Goal: Check status: Check status

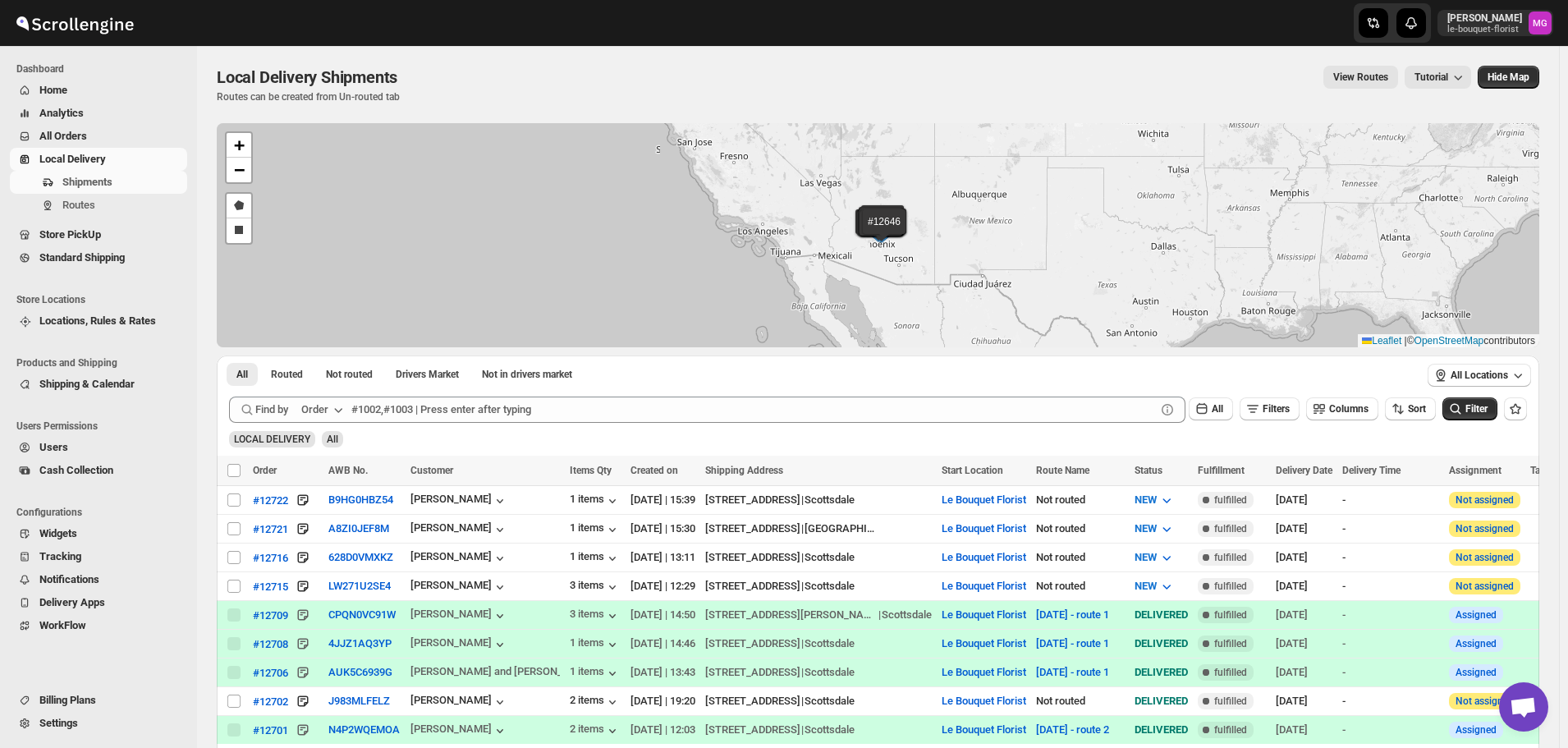
scroll to position [1049, 0]
click at [1287, 400] on button "Filters" at bounding box center [1269, 408] width 60 height 23
click at [1285, 469] on span "Add Filter" at bounding box center [1283, 473] width 43 height 13
click at [1229, 477] on button "Select" at bounding box center [1187, 474] width 123 height 23
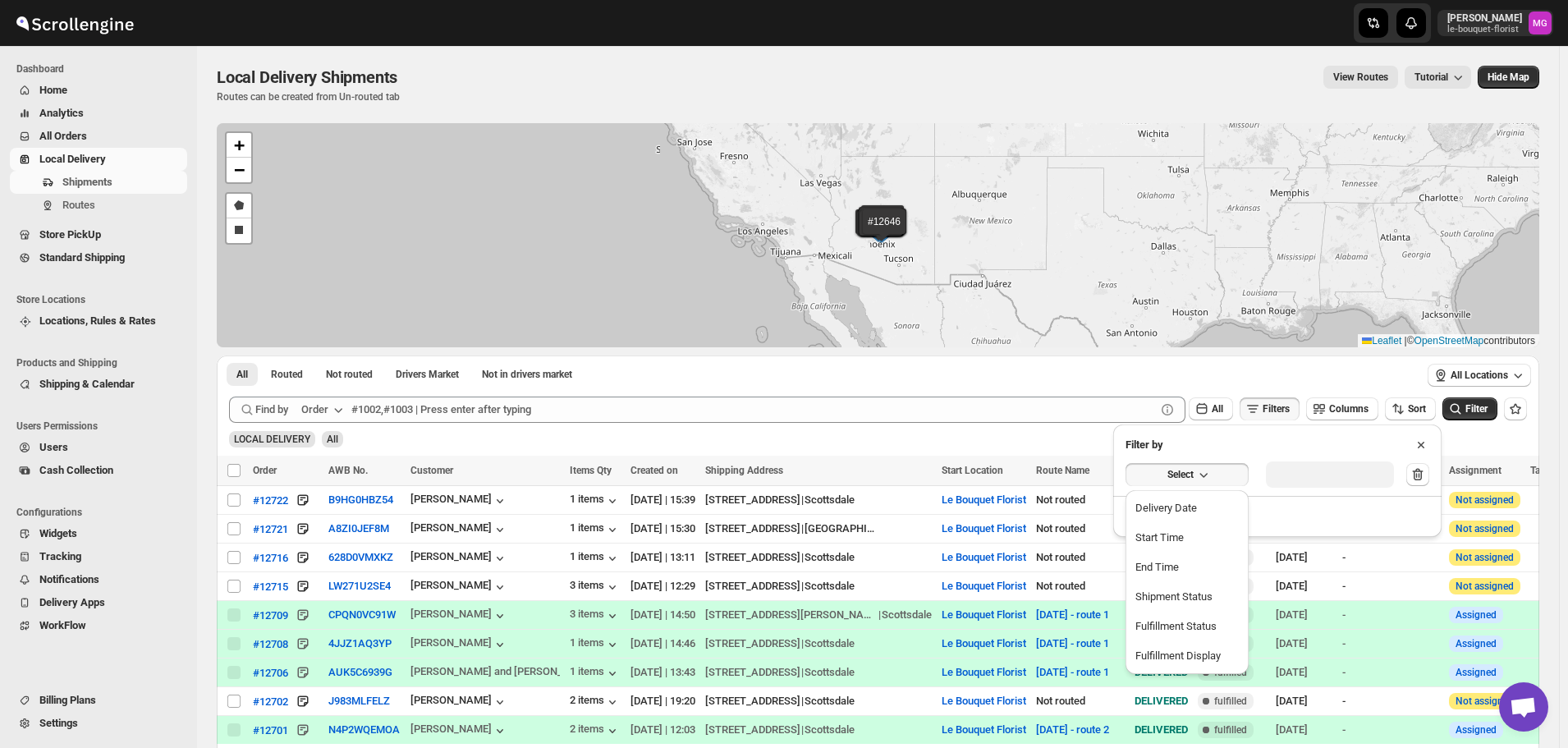
click at [1204, 505] on button "Delivery Date" at bounding box center [1186, 508] width 113 height 26
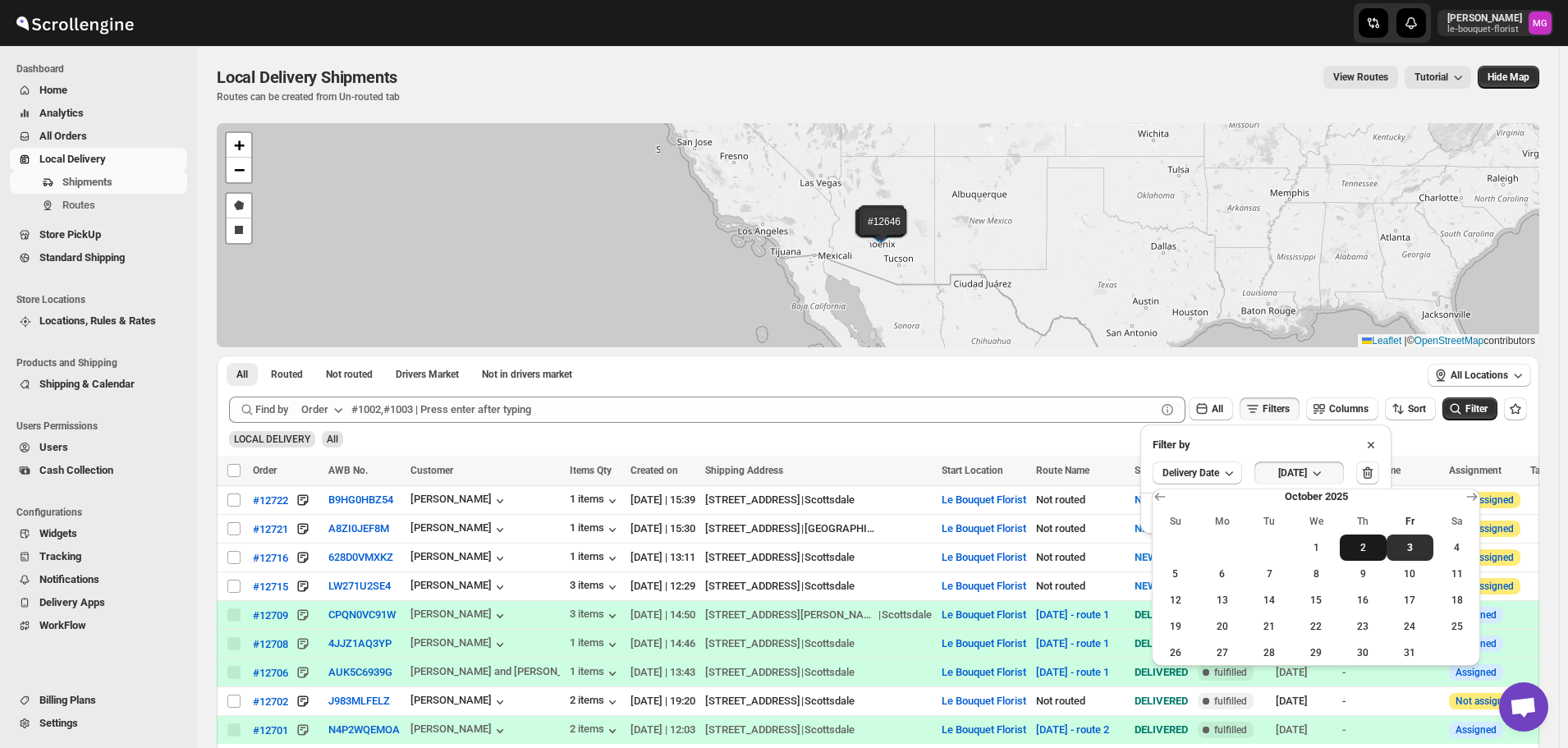
click at [1371, 555] on button "2" at bounding box center [1362, 547] width 47 height 26
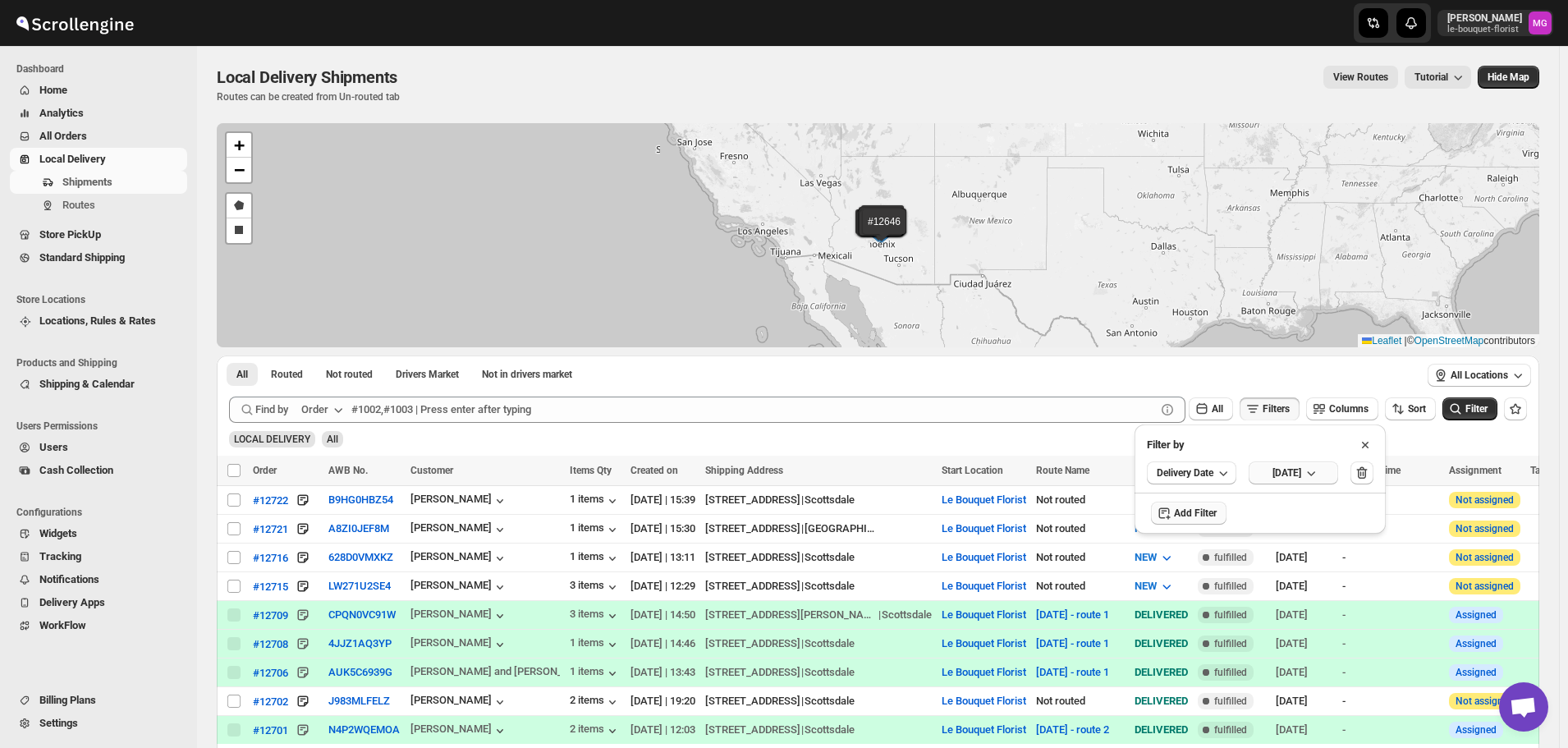
click at [1319, 473] on icon "button" at bounding box center [1311, 473] width 17 height 17
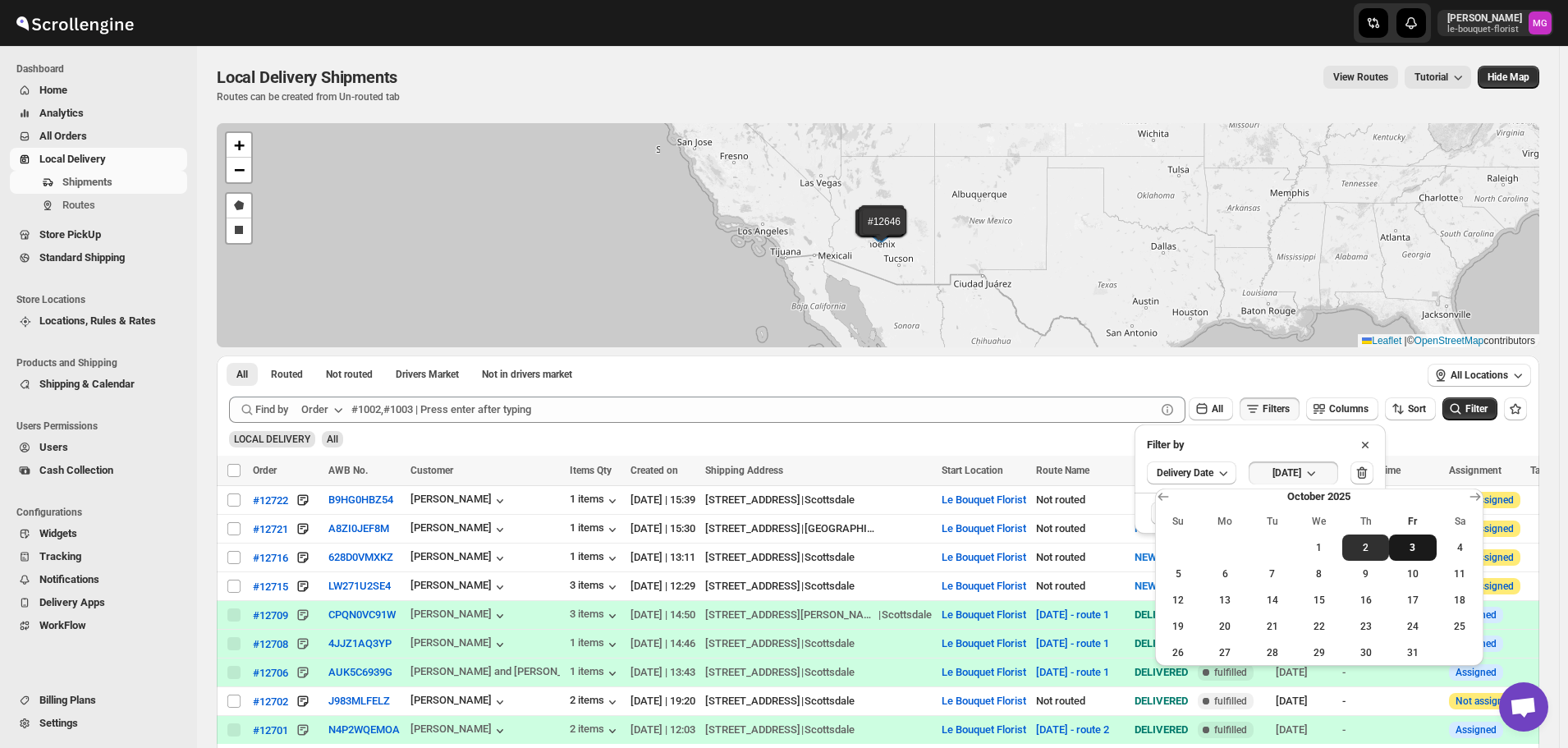
click at [1404, 535] on button "3" at bounding box center [1412, 547] width 47 height 26
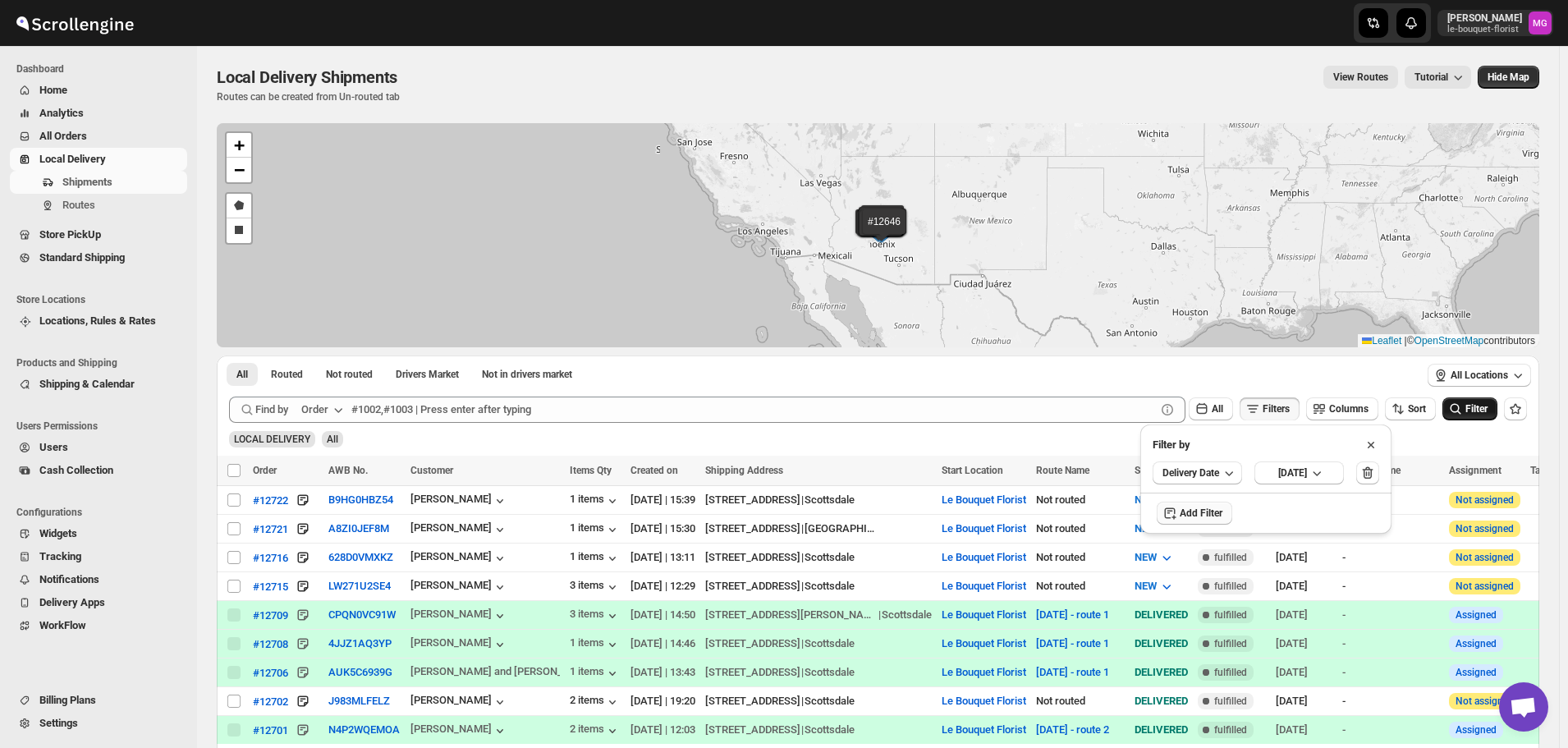
click at [1464, 406] on icon "submit" at bounding box center [1455, 408] width 17 height 17
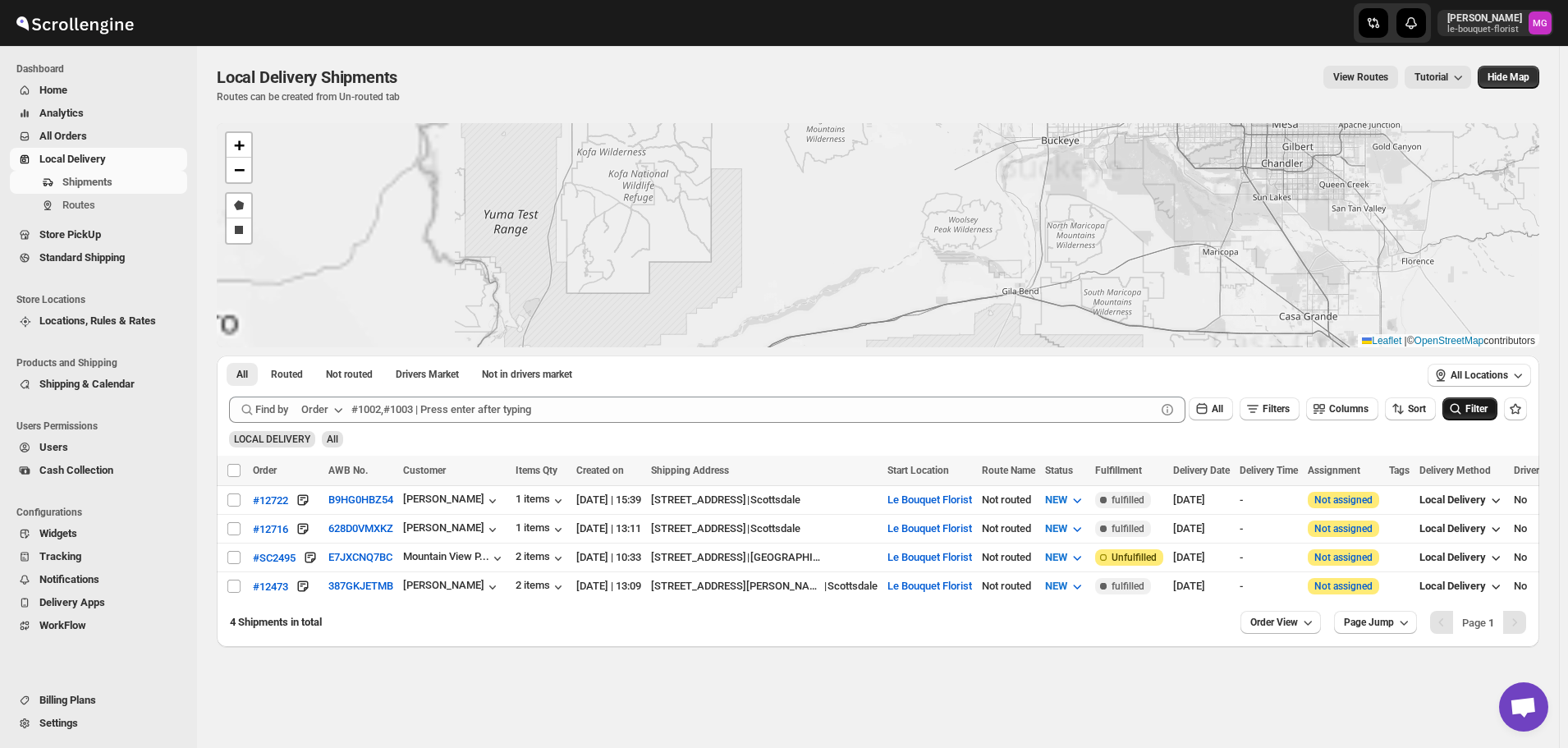
drag, startPoint x: 1142, startPoint y: 195, endPoint x: 847, endPoint y: 374, distance: 345.1
click at [847, 374] on div "#12722 #12716 #SC2495 #12473 + − Draw a polygon Draw a rectangle Leaflet | © Op…" at bounding box center [877, 384] width 1323 height 524
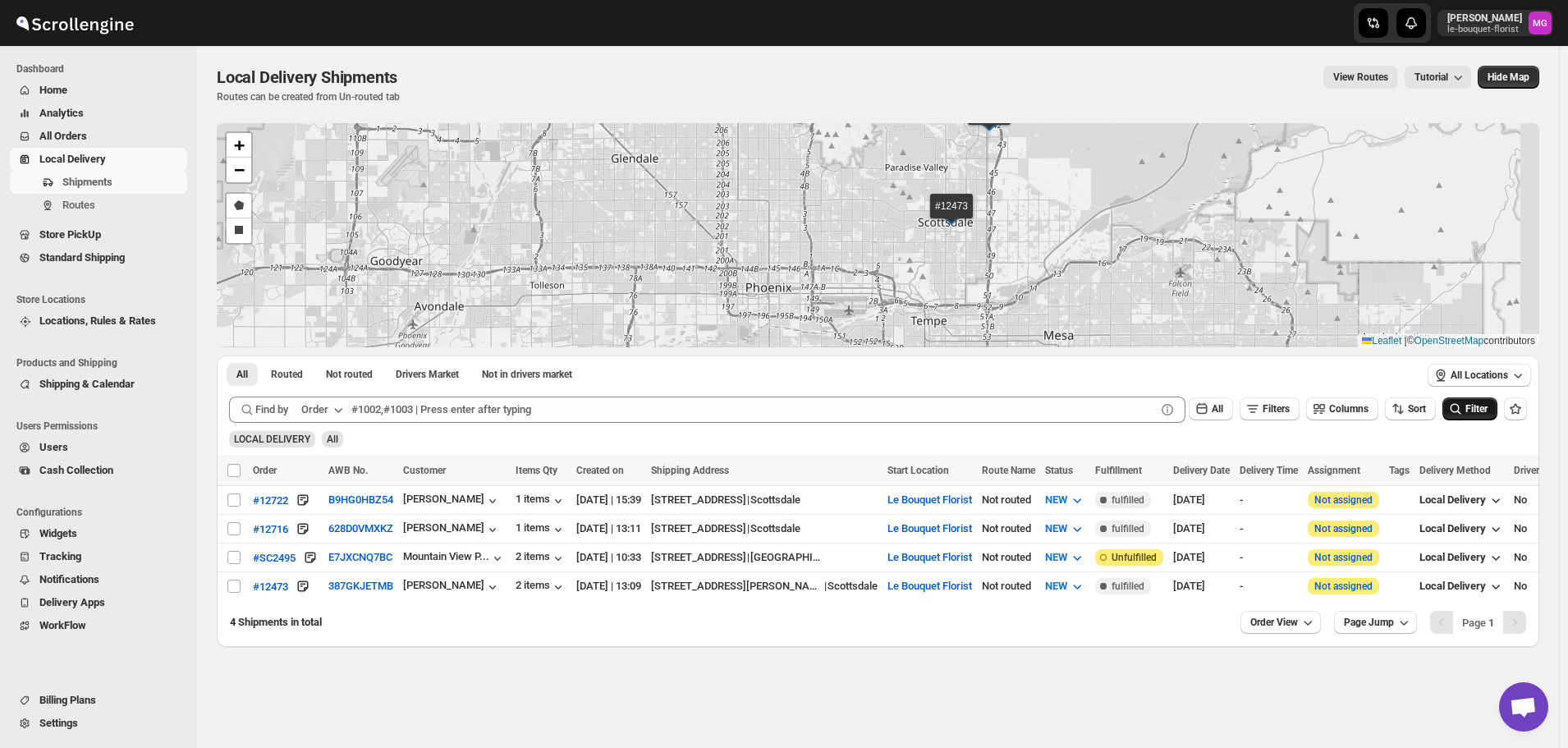
drag, startPoint x: 1007, startPoint y: 238, endPoint x: 880, endPoint y: 299, distance: 140.9
click at [880, 299] on div "#12722 #12716 #SC2495 #12473 + − Draw a polygon Draw a rectangle Leaflet | © Op…" at bounding box center [877, 235] width 1323 height 224
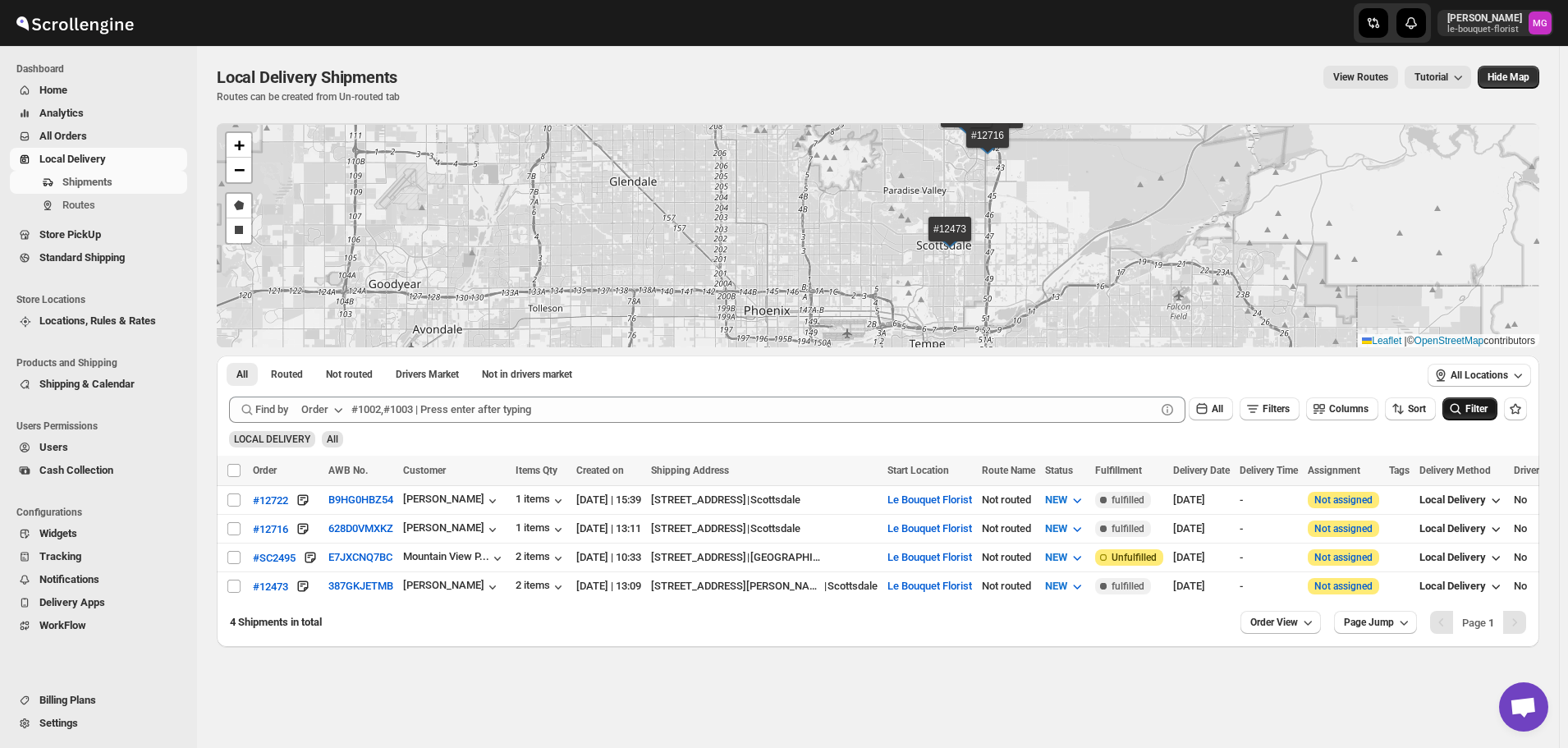
drag, startPoint x: 1061, startPoint y: 209, endPoint x: 1055, endPoint y: 279, distance: 70.3
click at [1055, 279] on div "#12722 #12716 #SC2495 #12473 + − Draw a polygon Draw a rectangle Leaflet | © Op…" at bounding box center [877, 235] width 1323 height 224
